Goal: Task Accomplishment & Management: Complete application form

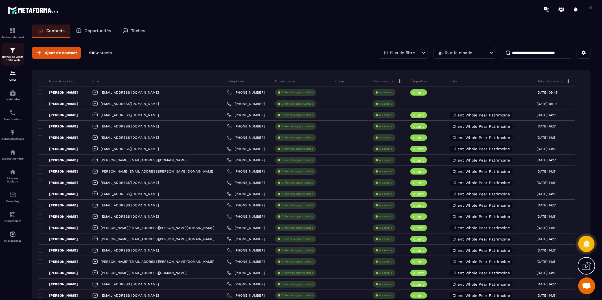
scroll to position [4307, 0]
click at [10, 140] on link "Automatisations" at bounding box center [12, 135] width 23 height 20
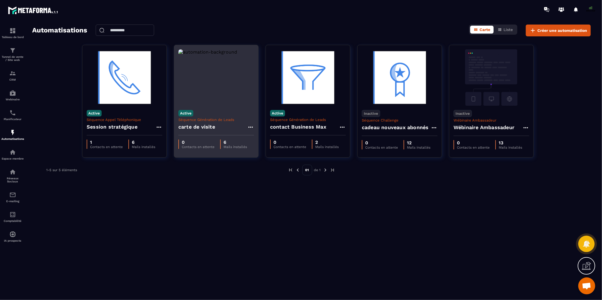
click at [213, 109] on div "Active Séquence Génération de Leads carte de visite" at bounding box center [216, 121] width 84 height 30
click at [205, 126] on h4 "carte de visite" at bounding box center [196, 127] width 37 height 8
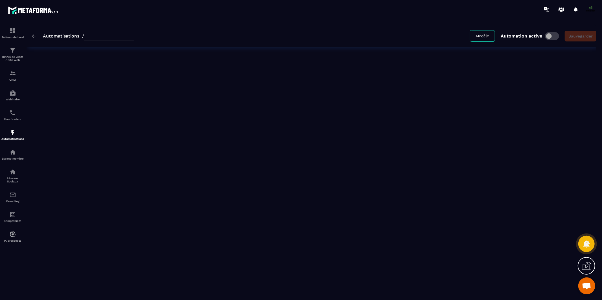
type input "**********"
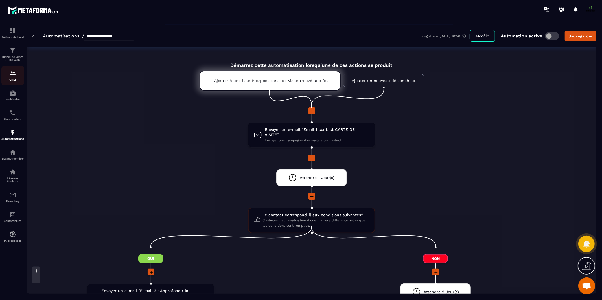
click at [12, 74] on img at bounding box center [12, 73] width 7 height 7
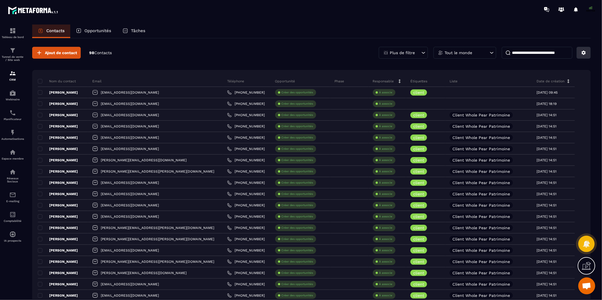
click at [582, 54] on icon at bounding box center [583, 52] width 5 height 5
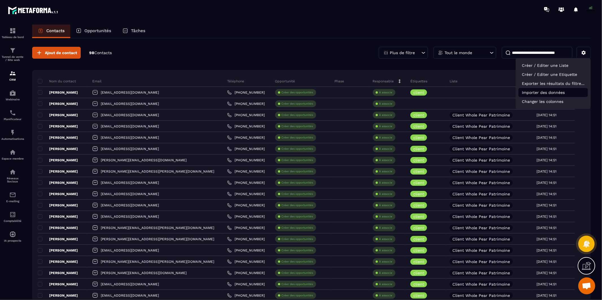
click at [552, 92] on p "Importer des données" at bounding box center [552, 92] width 69 height 9
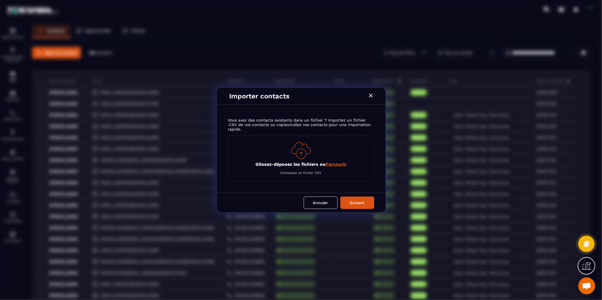
click at [324, 165] on p "Glissez-déposez les fichiers ou Parcourir" at bounding box center [300, 164] width 91 height 5
click at [0, 0] on input "Glissez-déposez les fichiers ou Parcourir" at bounding box center [0, 0] width 0 height 0
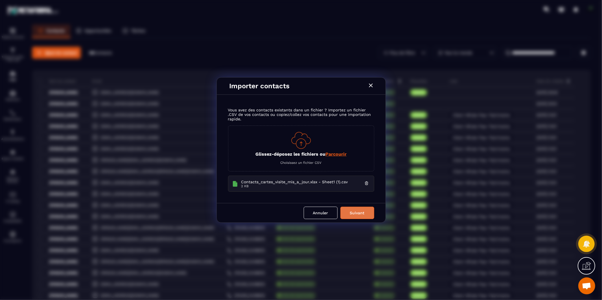
click at [360, 214] on button "Suivant" at bounding box center [357, 213] width 34 height 12
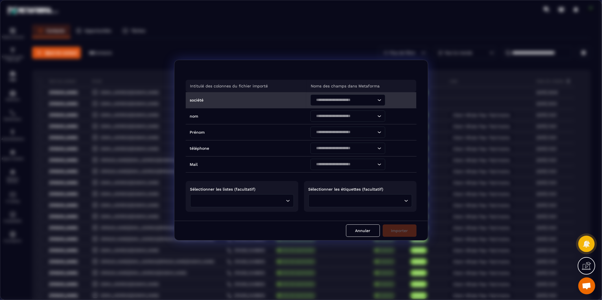
click at [322, 100] on input "Search for option" at bounding box center [345, 100] width 62 height 6
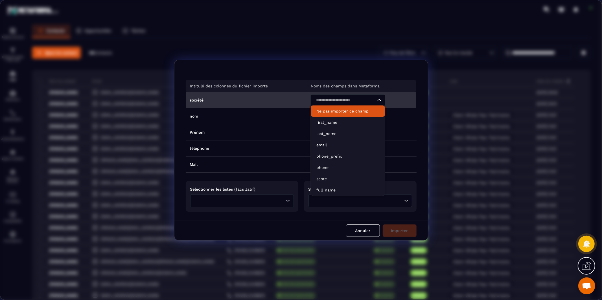
click at [341, 109] on p "Ne pas importer ce champ" at bounding box center [347, 111] width 63 height 6
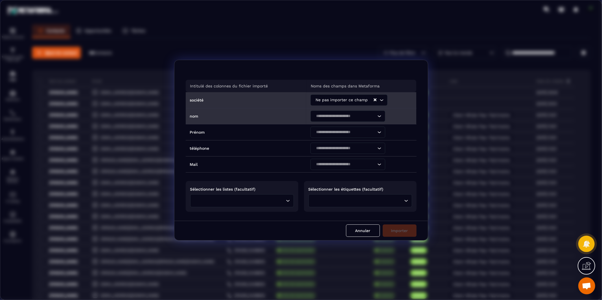
click at [335, 117] on input "Search for option" at bounding box center [345, 116] width 62 height 6
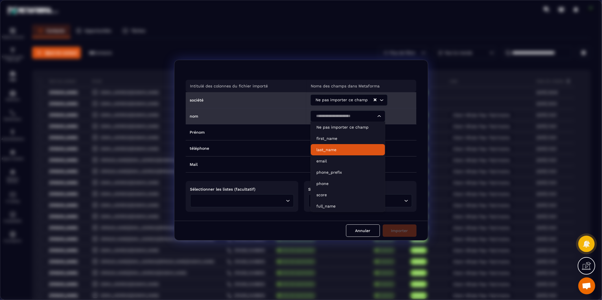
click at [336, 147] on p "last_name" at bounding box center [347, 150] width 63 height 6
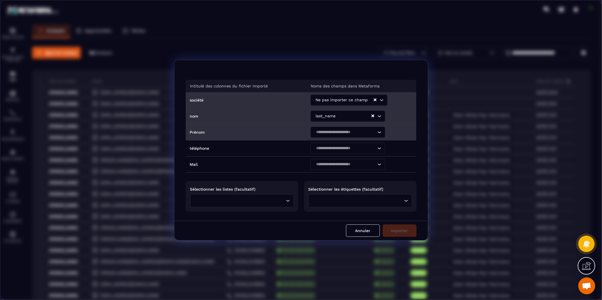
click at [336, 132] on input "Search for option" at bounding box center [345, 132] width 62 height 6
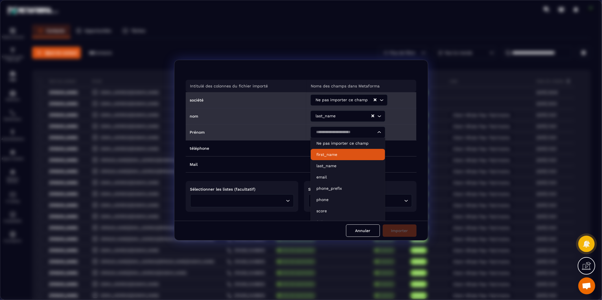
click at [335, 153] on p "first_name" at bounding box center [347, 155] width 63 height 6
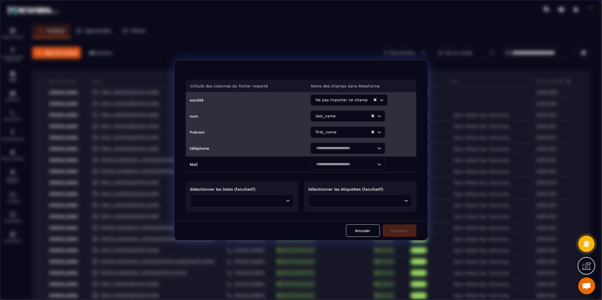
click at [334, 149] on input "Search for option" at bounding box center [345, 148] width 62 height 6
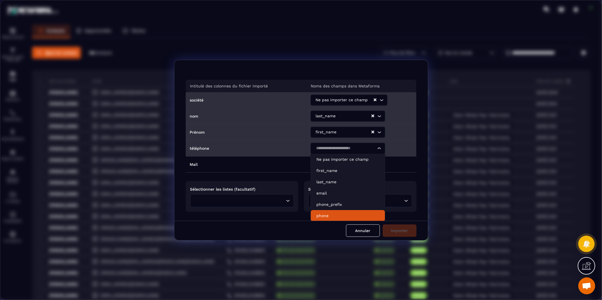
click at [339, 212] on li "phone" at bounding box center [348, 215] width 74 height 11
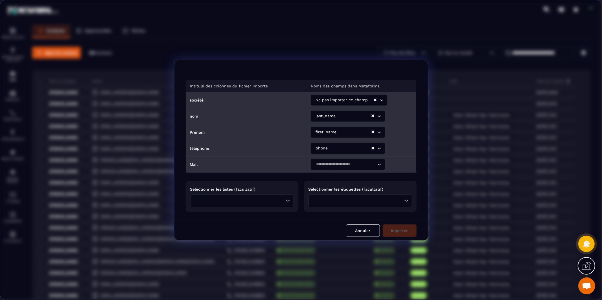
click at [333, 166] on input "Search for option" at bounding box center [345, 164] width 62 height 6
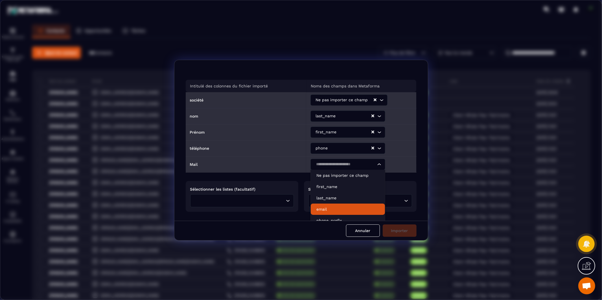
click at [336, 206] on p "email" at bounding box center [347, 209] width 63 height 6
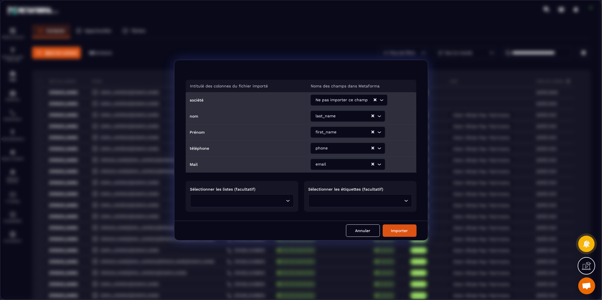
click at [270, 201] on input "Search for option" at bounding box center [240, 201] width 88 height 6
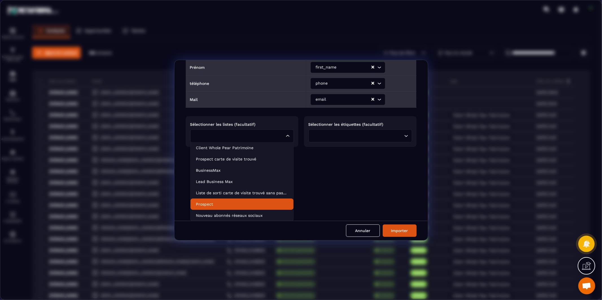
scroll to position [66, 0]
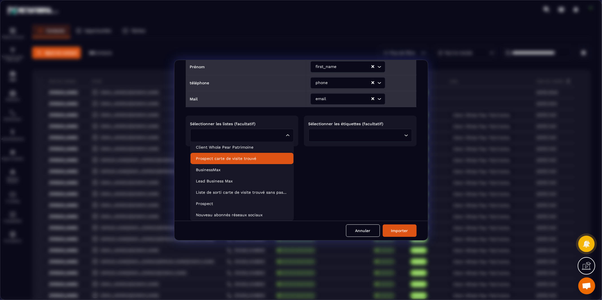
click at [256, 159] on p "Prospect carte de visite trouvé" at bounding box center [242, 159] width 92 height 6
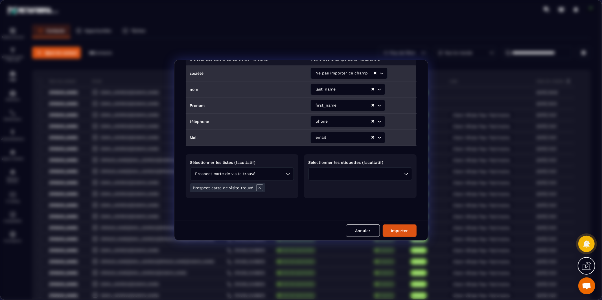
scroll to position [27, 0]
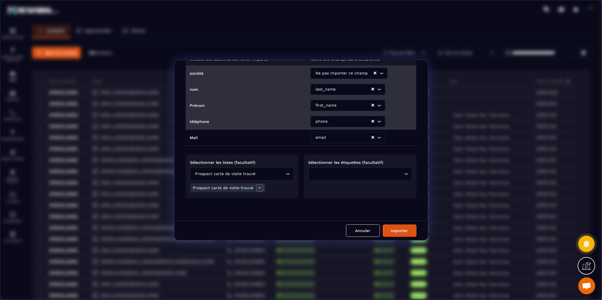
click at [329, 178] on div "Loading..." at bounding box center [360, 174] width 104 height 13
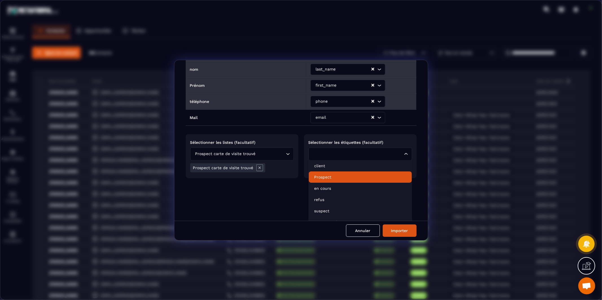
scroll to position [54, 0]
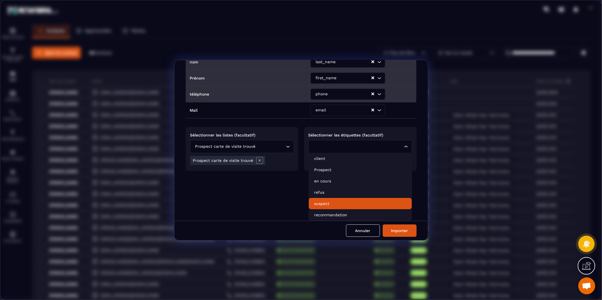
click at [331, 202] on p "suspect" at bounding box center [360, 204] width 92 height 6
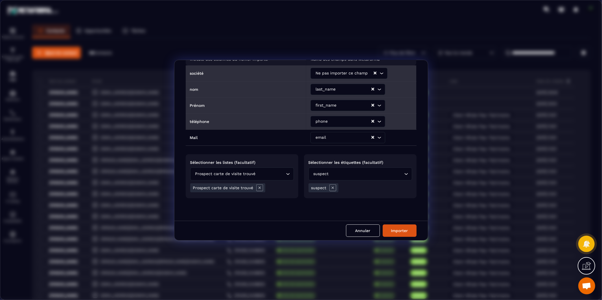
scroll to position [27, 0]
click at [399, 230] on button "Importer" at bounding box center [400, 231] width 34 height 12
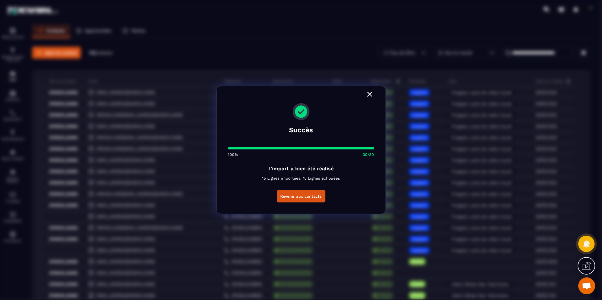
click at [314, 178] on p "15 Lignes importées, 15 Lignes échouées" at bounding box center [301, 178] width 78 height 7
click at [306, 195] on button "Revenir aux contacts" at bounding box center [301, 196] width 49 height 12
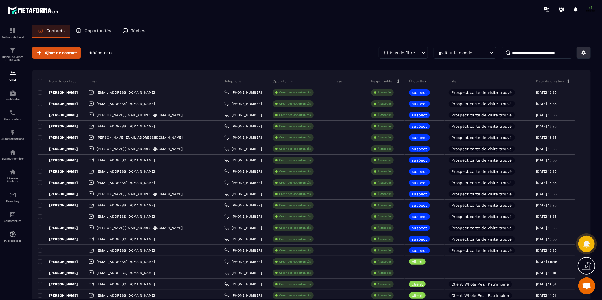
click at [584, 54] on icon at bounding box center [583, 52] width 5 height 5
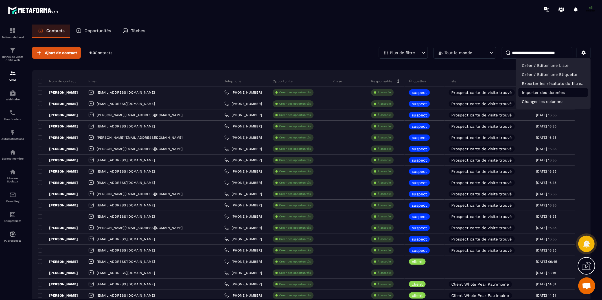
click at [548, 91] on p "Importer des données" at bounding box center [552, 92] width 69 height 9
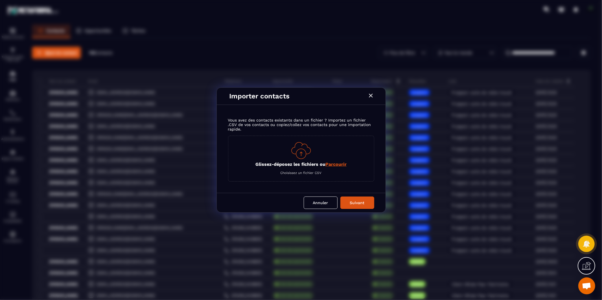
click at [342, 167] on div "Glissez-déposez les fichiers ou Parcourir Choisissez un fichier CSV" at bounding box center [301, 159] width 146 height 46
click at [341, 165] on span "Parcourir" at bounding box center [335, 164] width 21 height 5
click at [0, 0] on input "Glissez-déposez les fichiers ou Parcourir" at bounding box center [0, 0] width 0 height 0
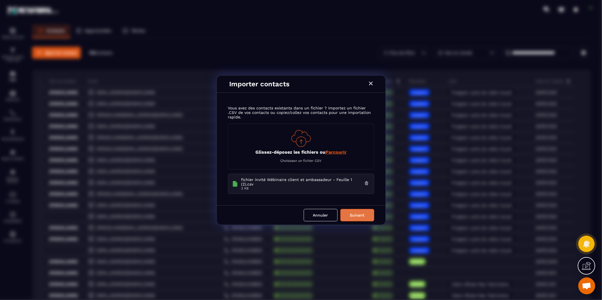
click at [352, 214] on button "Suivant" at bounding box center [357, 215] width 34 height 12
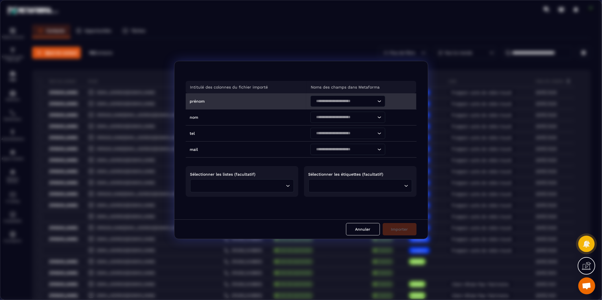
click at [333, 104] on input "Search for option" at bounding box center [345, 101] width 62 height 6
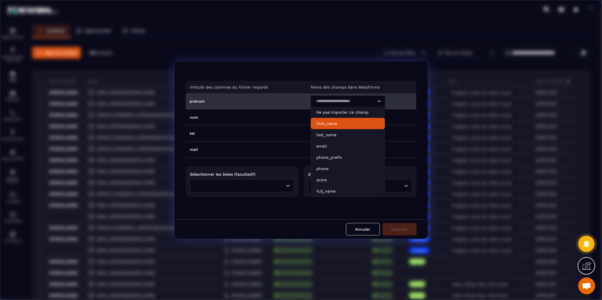
click at [330, 124] on p "first_name" at bounding box center [347, 124] width 63 height 6
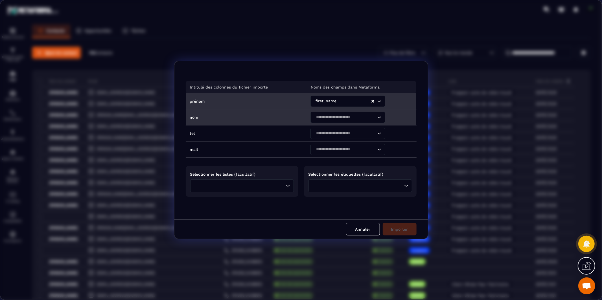
click at [330, 117] on input "Search for option" at bounding box center [345, 117] width 62 height 6
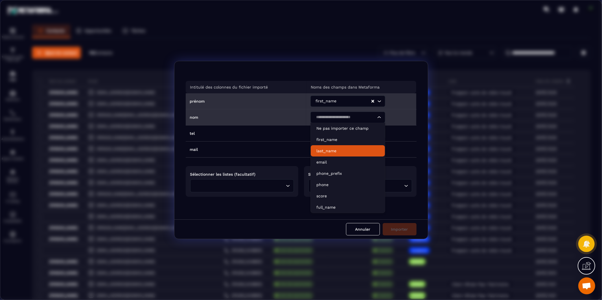
click at [328, 148] on p "last_name" at bounding box center [347, 151] width 63 height 6
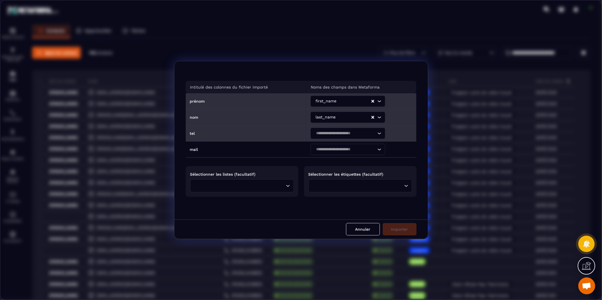
click at [326, 133] on input "Search for option" at bounding box center [345, 133] width 62 height 6
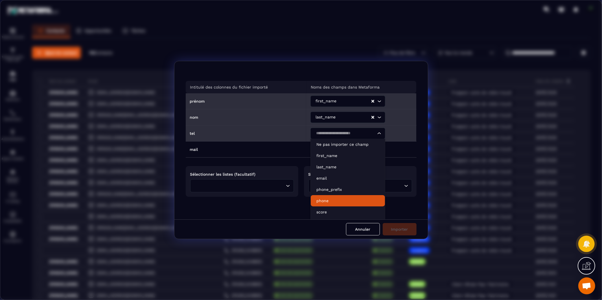
click at [322, 199] on p "phone" at bounding box center [347, 201] width 63 height 6
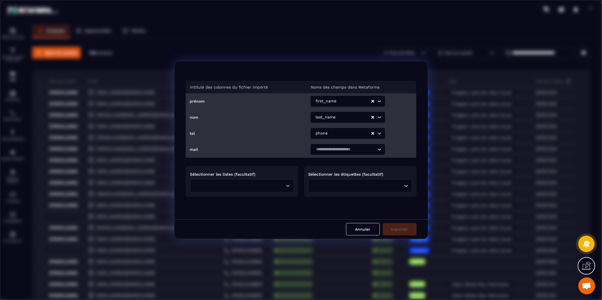
click at [322, 148] on input "Search for option" at bounding box center [345, 149] width 62 height 6
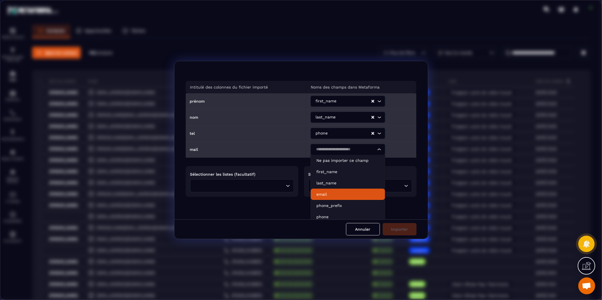
click at [323, 192] on p "email" at bounding box center [347, 195] width 63 height 6
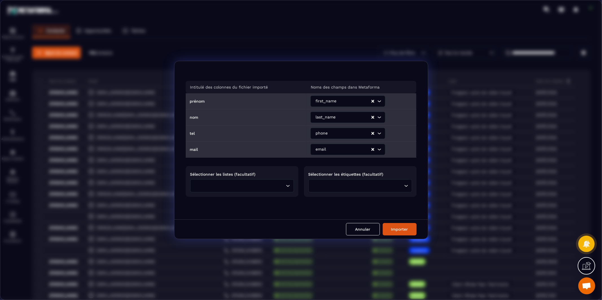
click at [273, 183] on input "Search for option" at bounding box center [240, 186] width 88 height 6
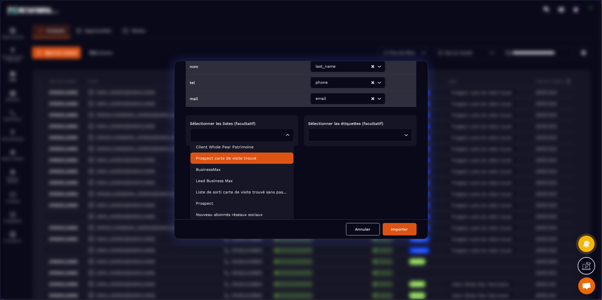
scroll to position [52, 0]
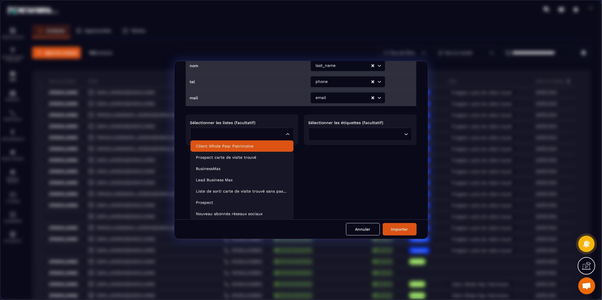
click at [260, 148] on p "Client Whole Pear Patrimoine" at bounding box center [242, 146] width 92 height 6
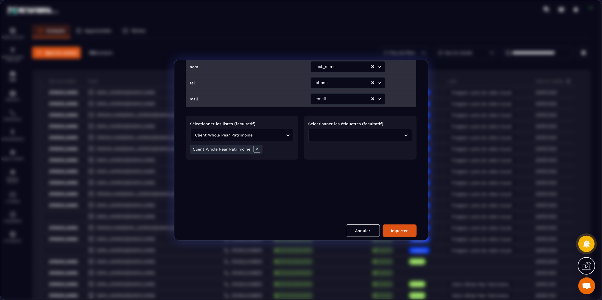
scroll to position [11, 0]
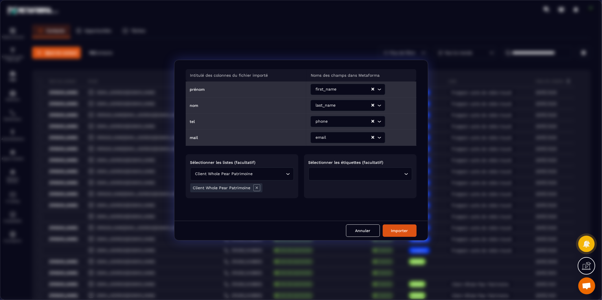
click at [323, 177] on div "Loading..." at bounding box center [360, 174] width 104 height 13
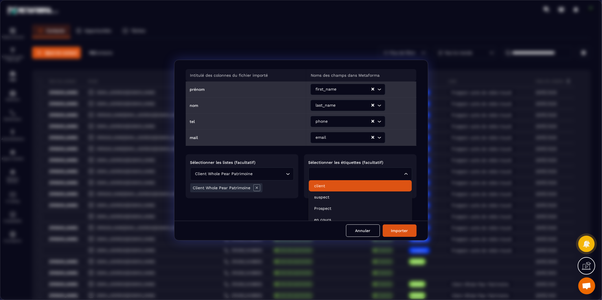
click at [323, 187] on p "client" at bounding box center [360, 186] width 92 height 6
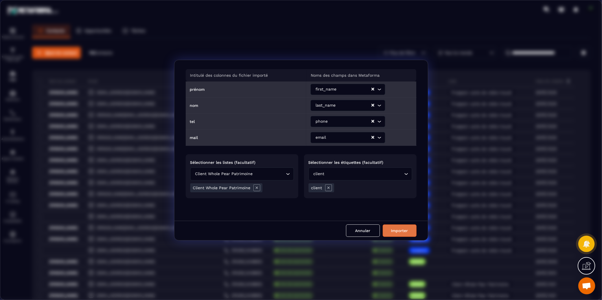
click at [402, 234] on button "Importer" at bounding box center [400, 231] width 34 height 12
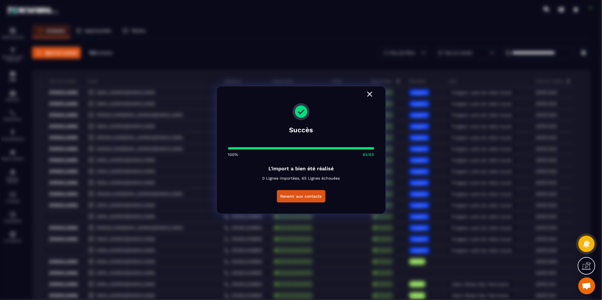
click at [367, 94] on icon "Modal window" at bounding box center [369, 94] width 9 height 9
